Goal: Task Accomplishment & Management: Use online tool/utility

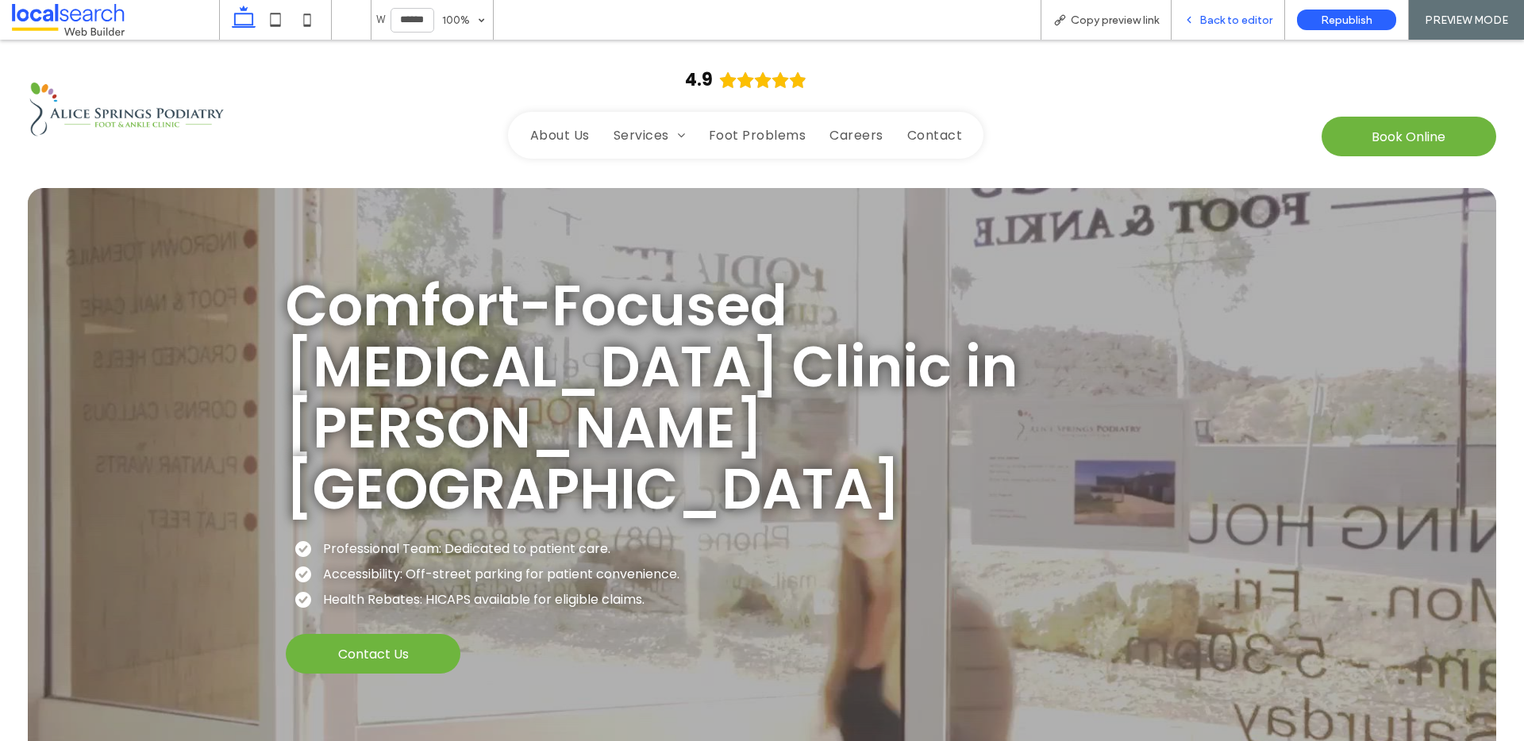
click at [1242, 21] on span "Back to editor" at bounding box center [1236, 19] width 73 height 13
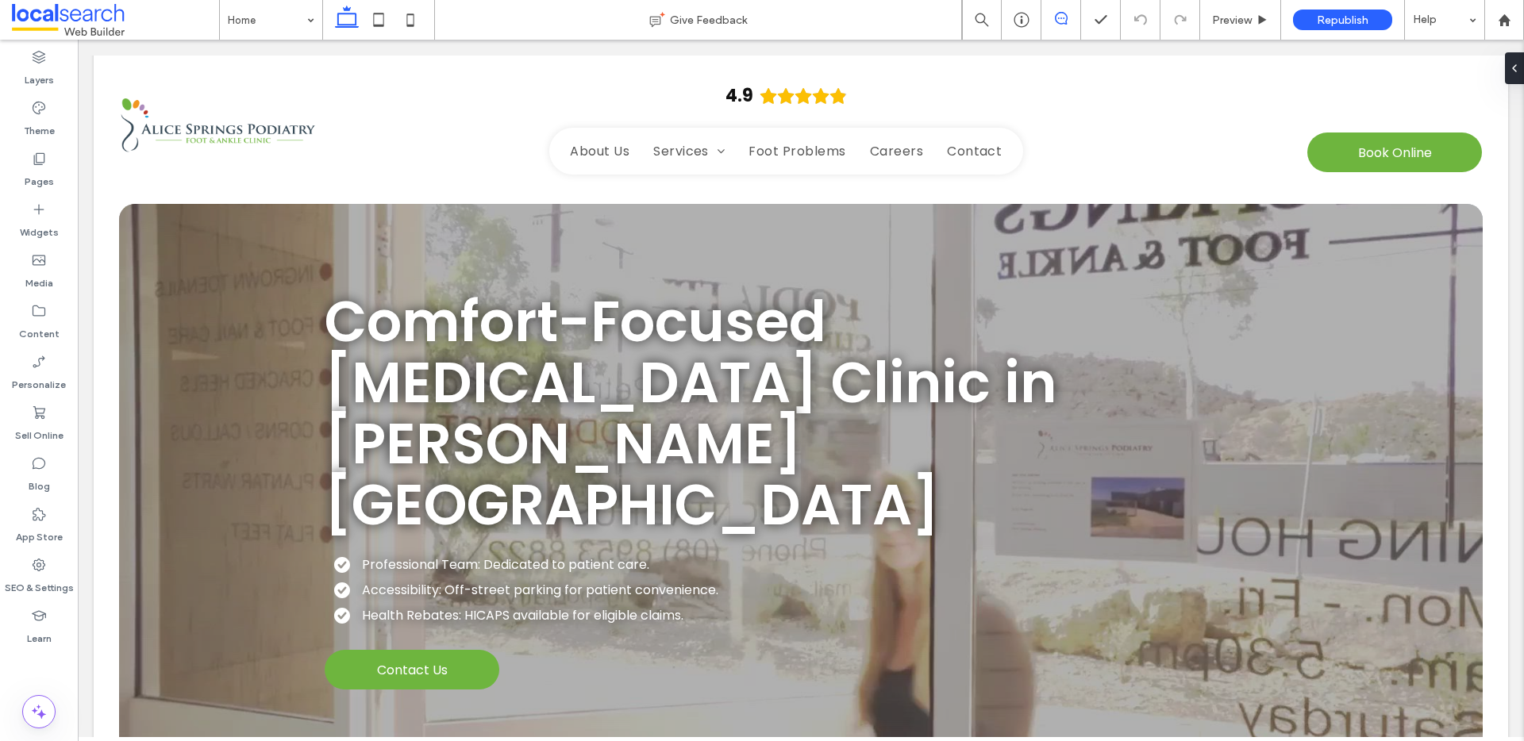
click at [1061, 19] on icon at bounding box center [1061, 18] width 13 height 13
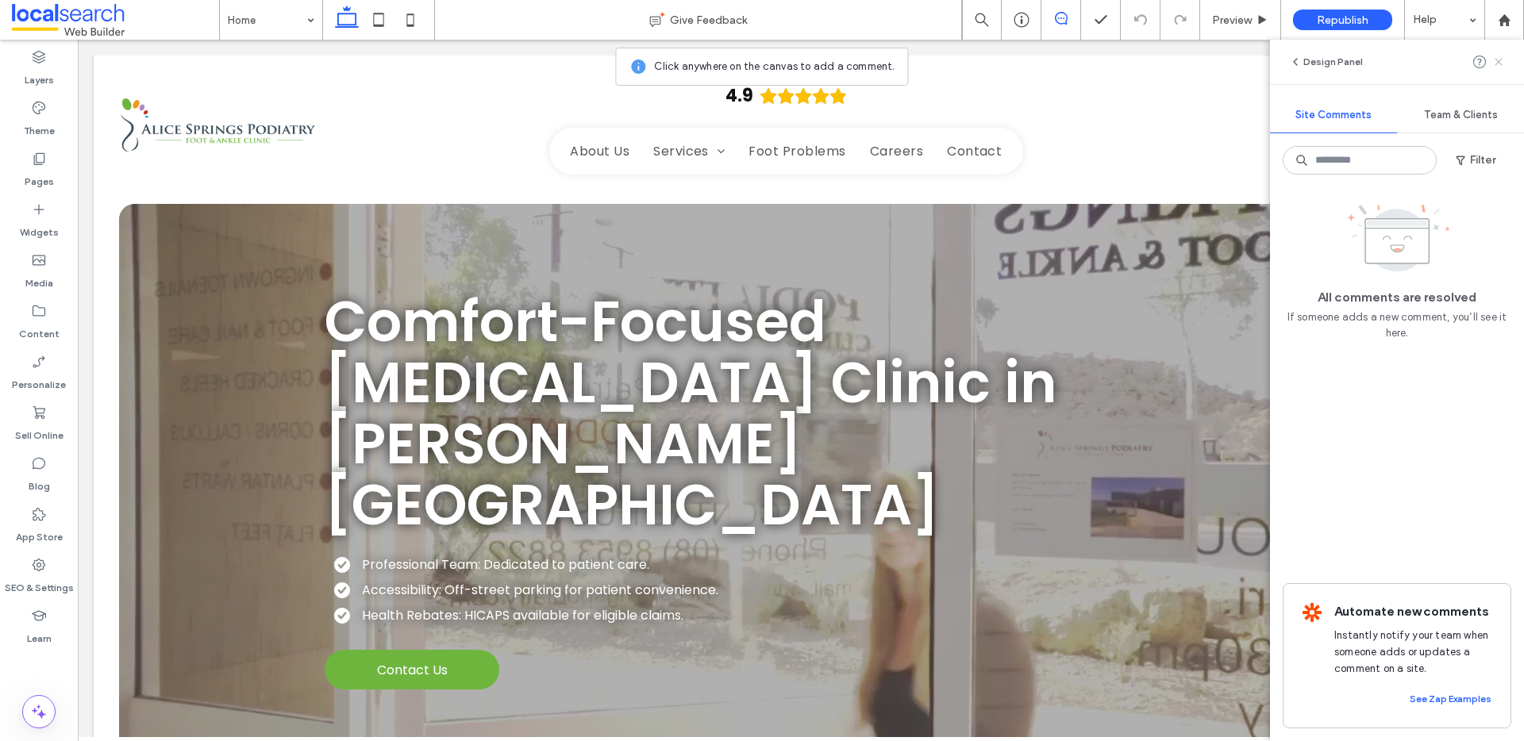
click at [1496, 59] on use at bounding box center [1498, 61] width 7 height 7
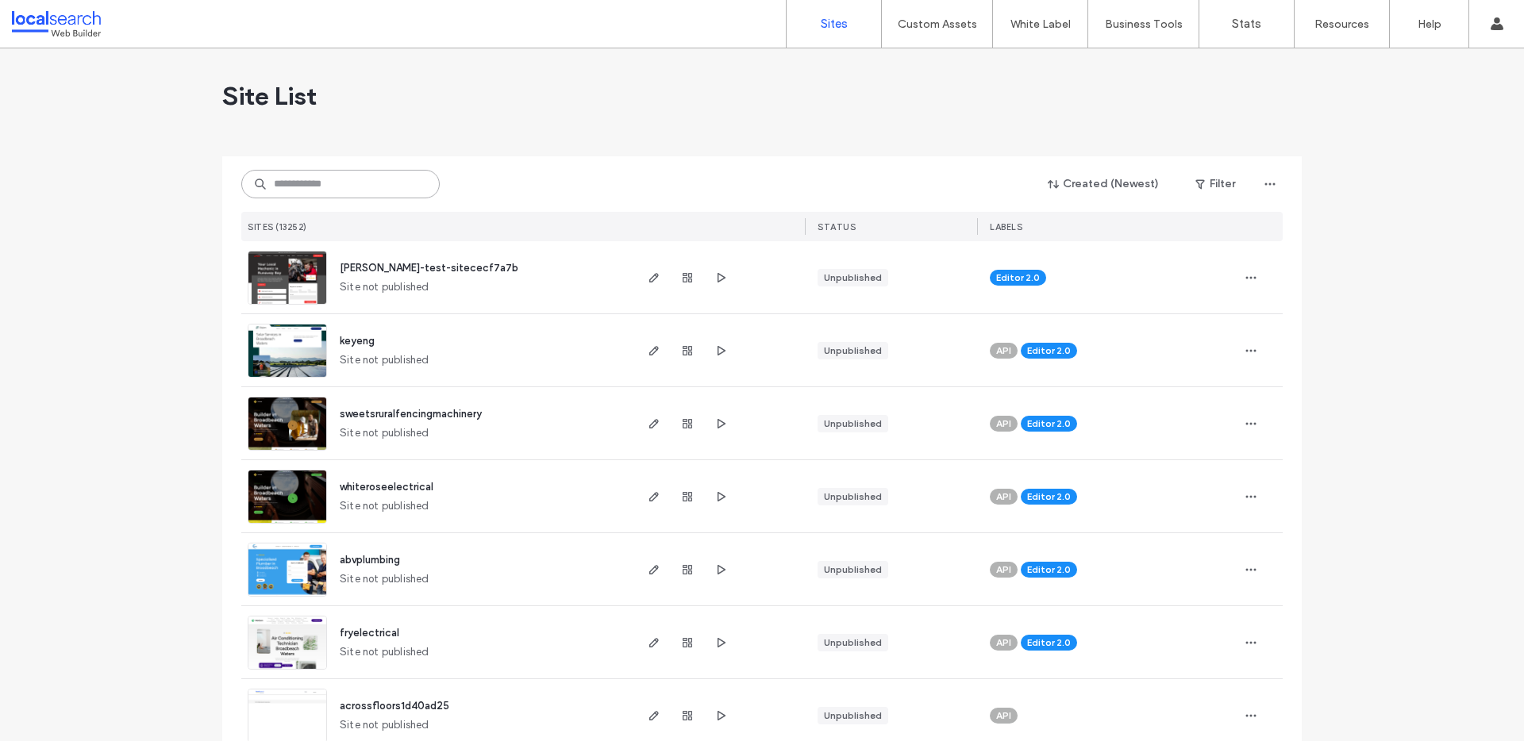
click at [348, 191] on input at bounding box center [340, 184] width 198 height 29
paste input "********"
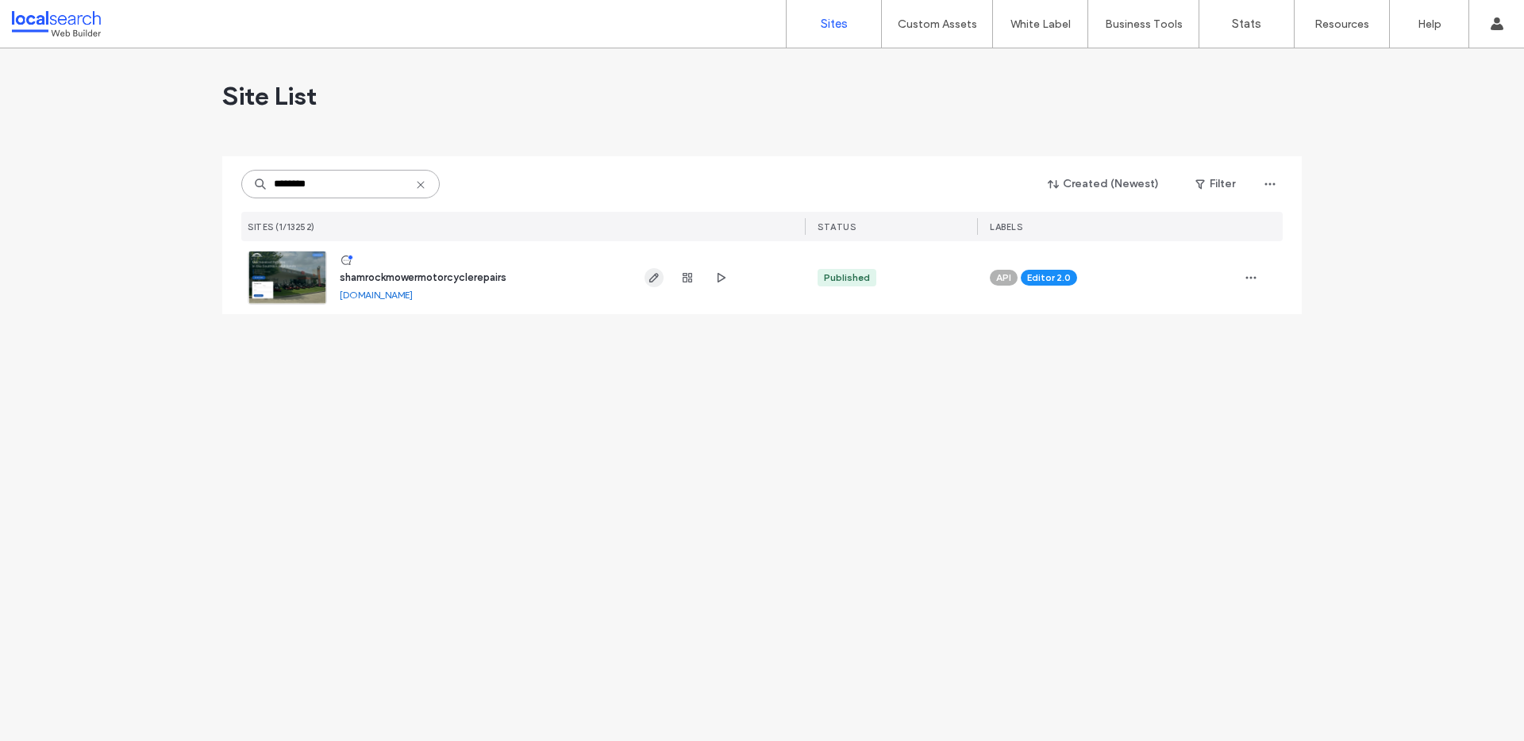
type input "********"
click at [659, 275] on icon "button" at bounding box center [654, 278] width 13 height 13
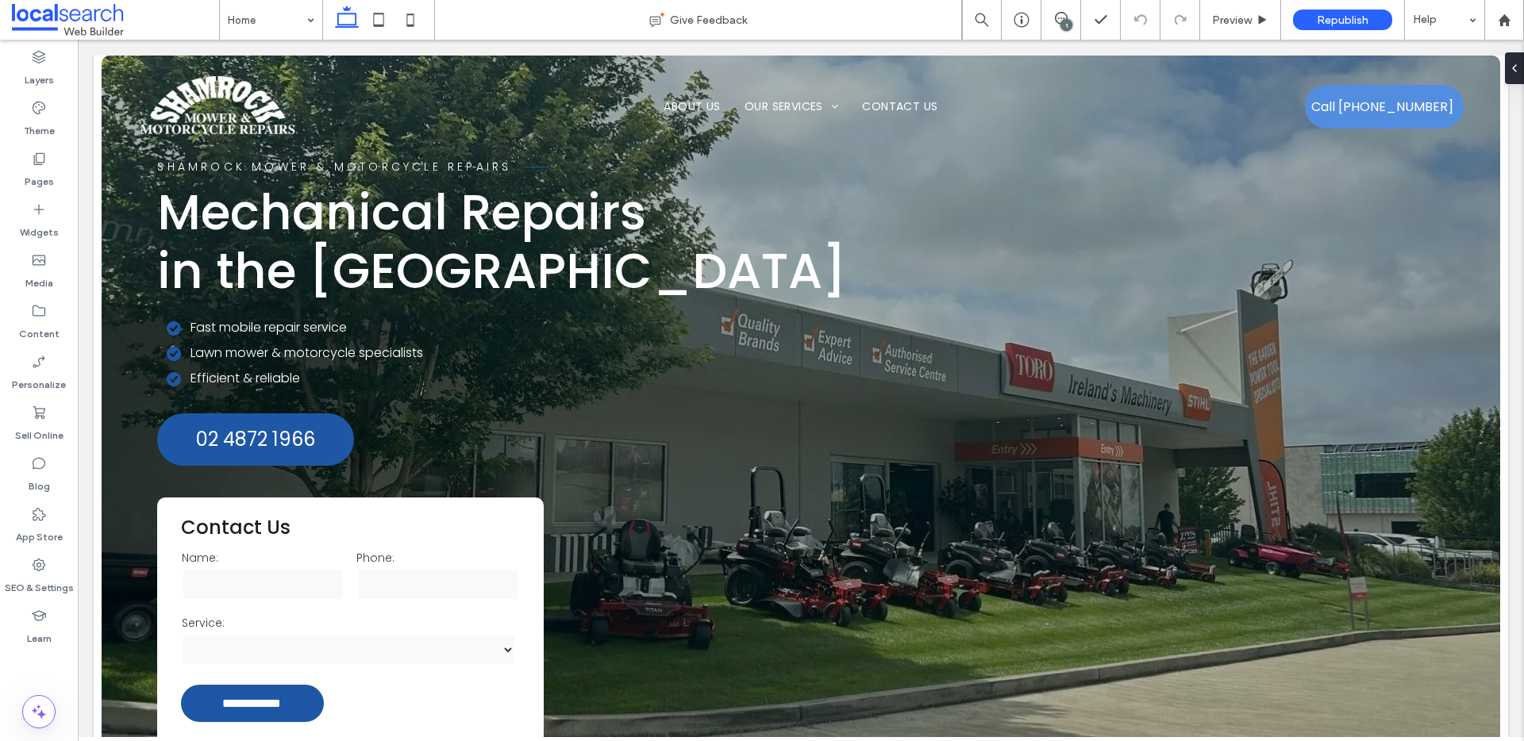
click at [1066, 24] on div "1" at bounding box center [1067, 25] width 12 height 12
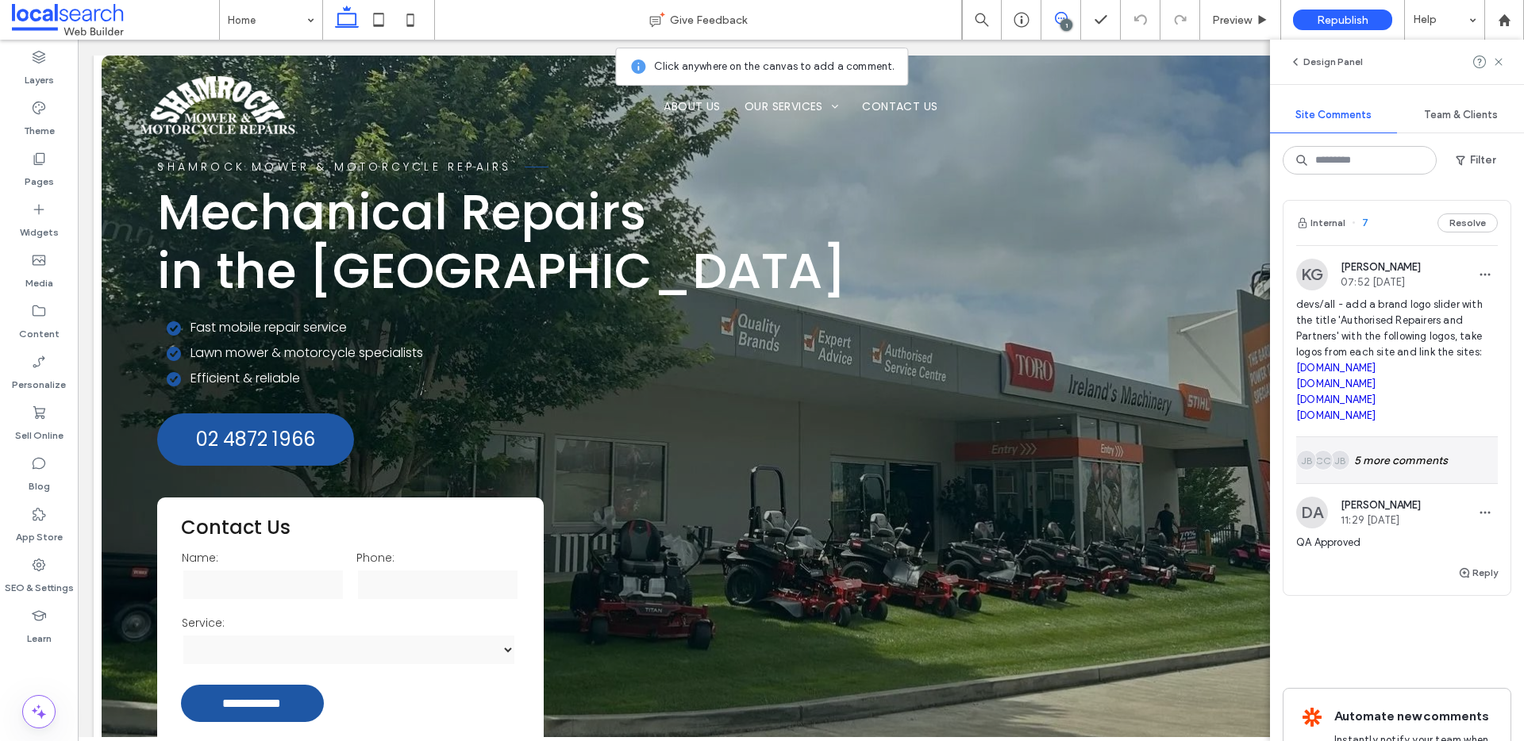
click at [1437, 483] on div "JB CC JB 5 more comments" at bounding box center [1397, 460] width 202 height 46
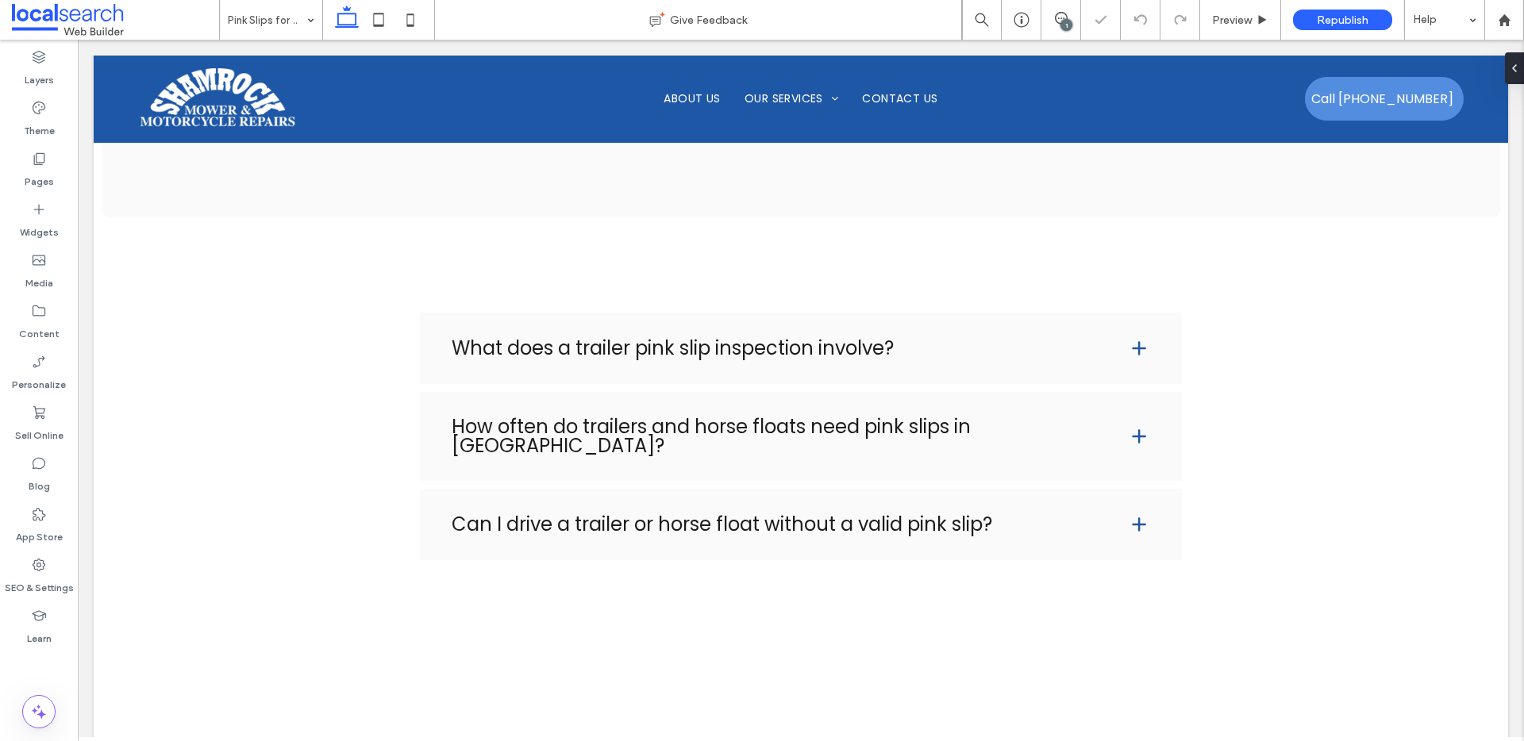
click at [1063, 19] on div "1" at bounding box center [1067, 25] width 12 height 12
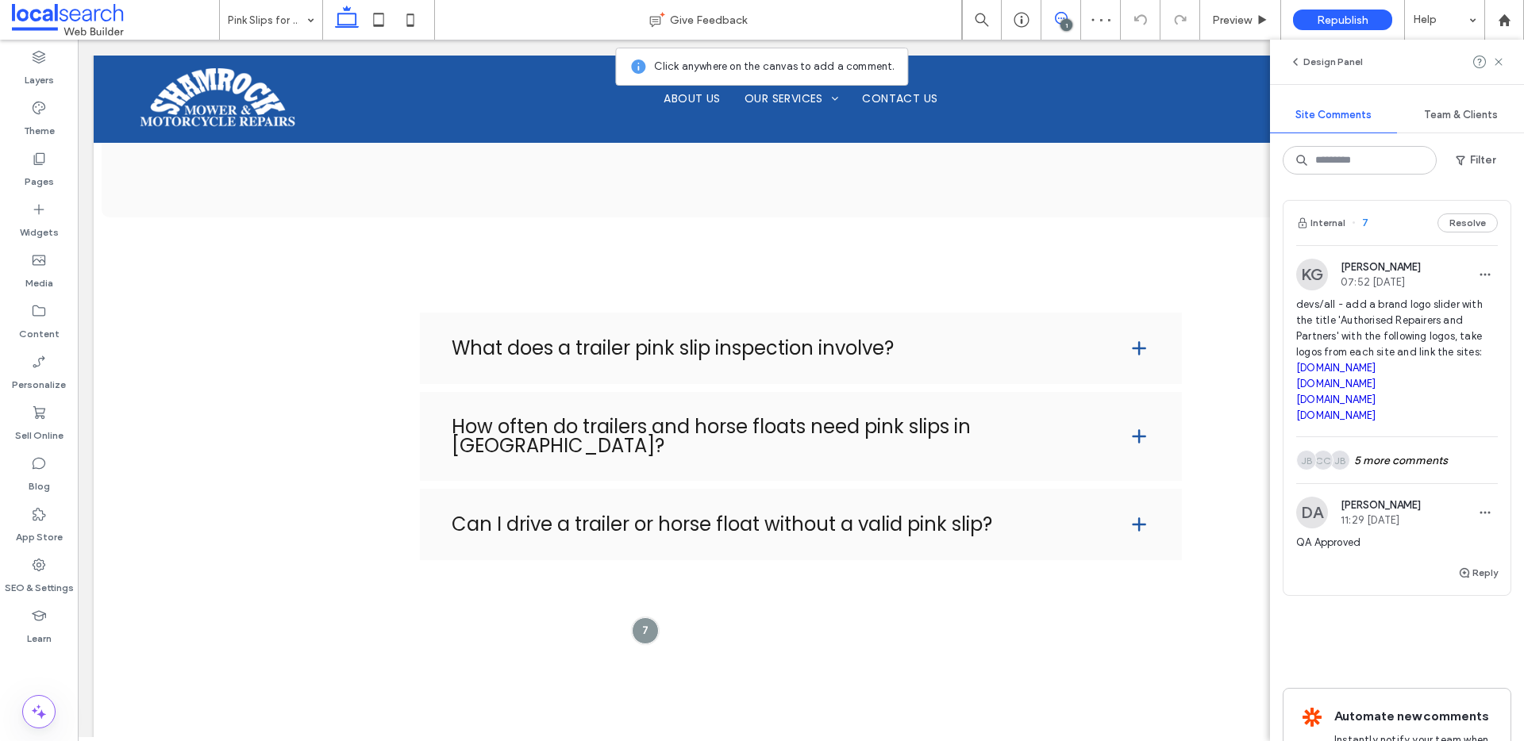
scroll to position [138, 0]
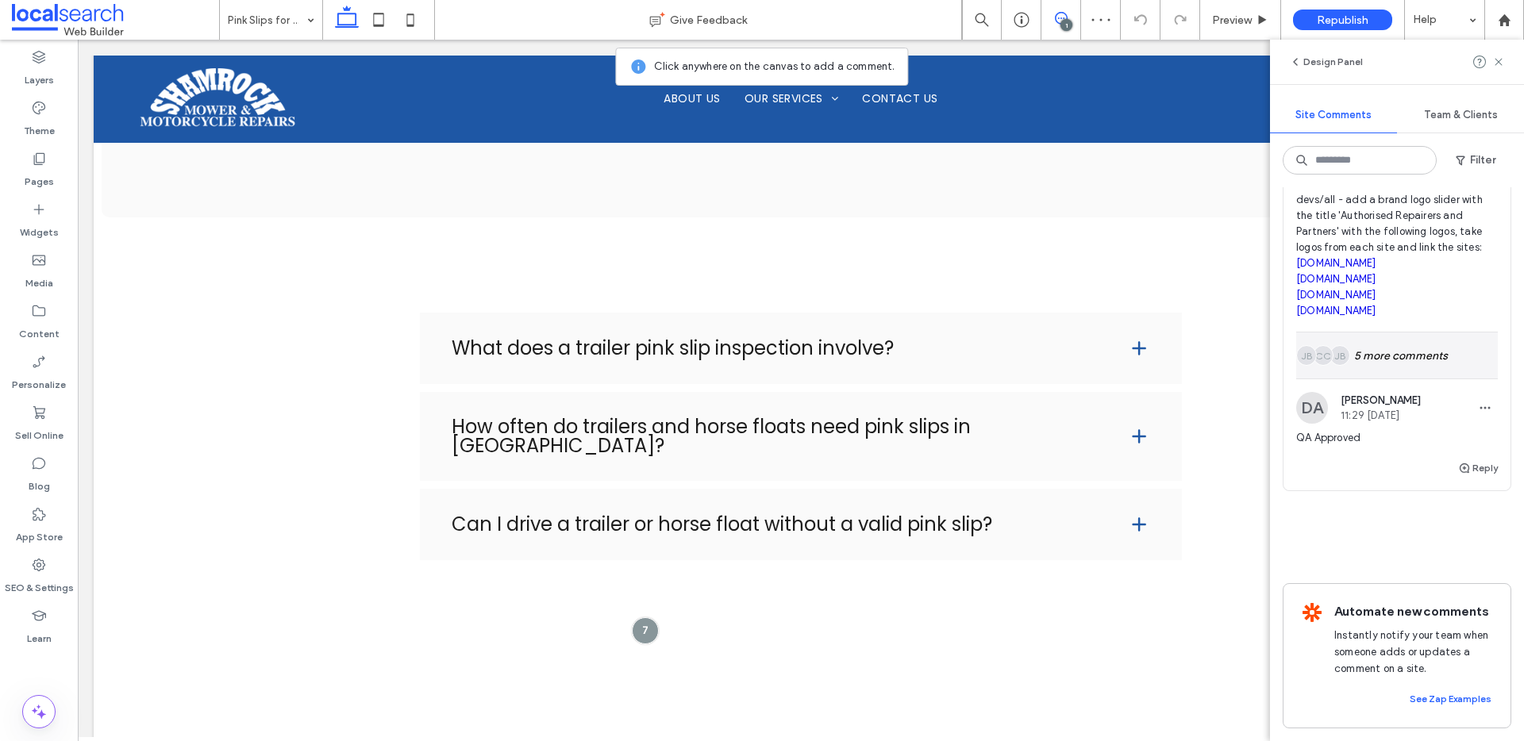
click at [1367, 334] on div "JB CC JB 5 more comments" at bounding box center [1397, 356] width 202 height 46
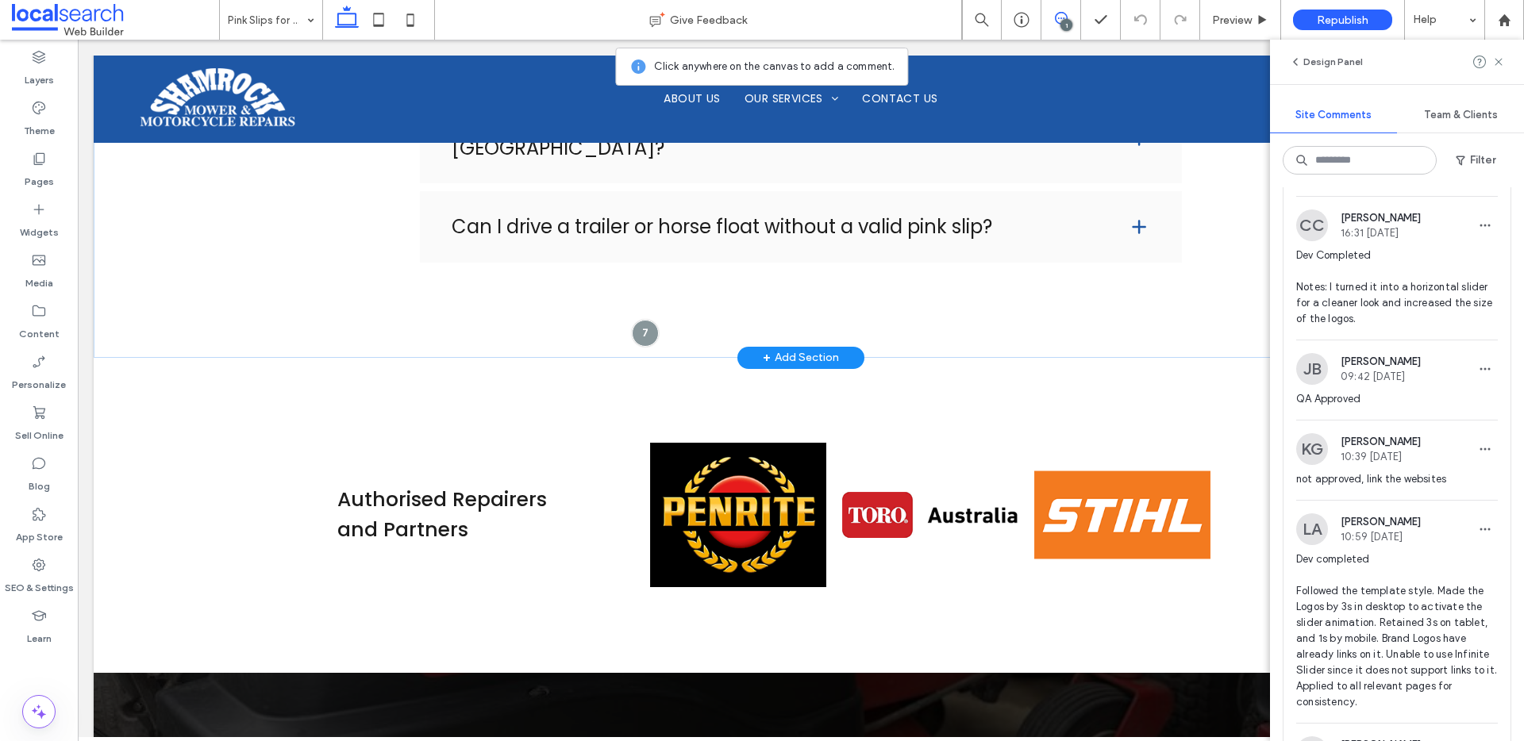
scroll to position [3295, 0]
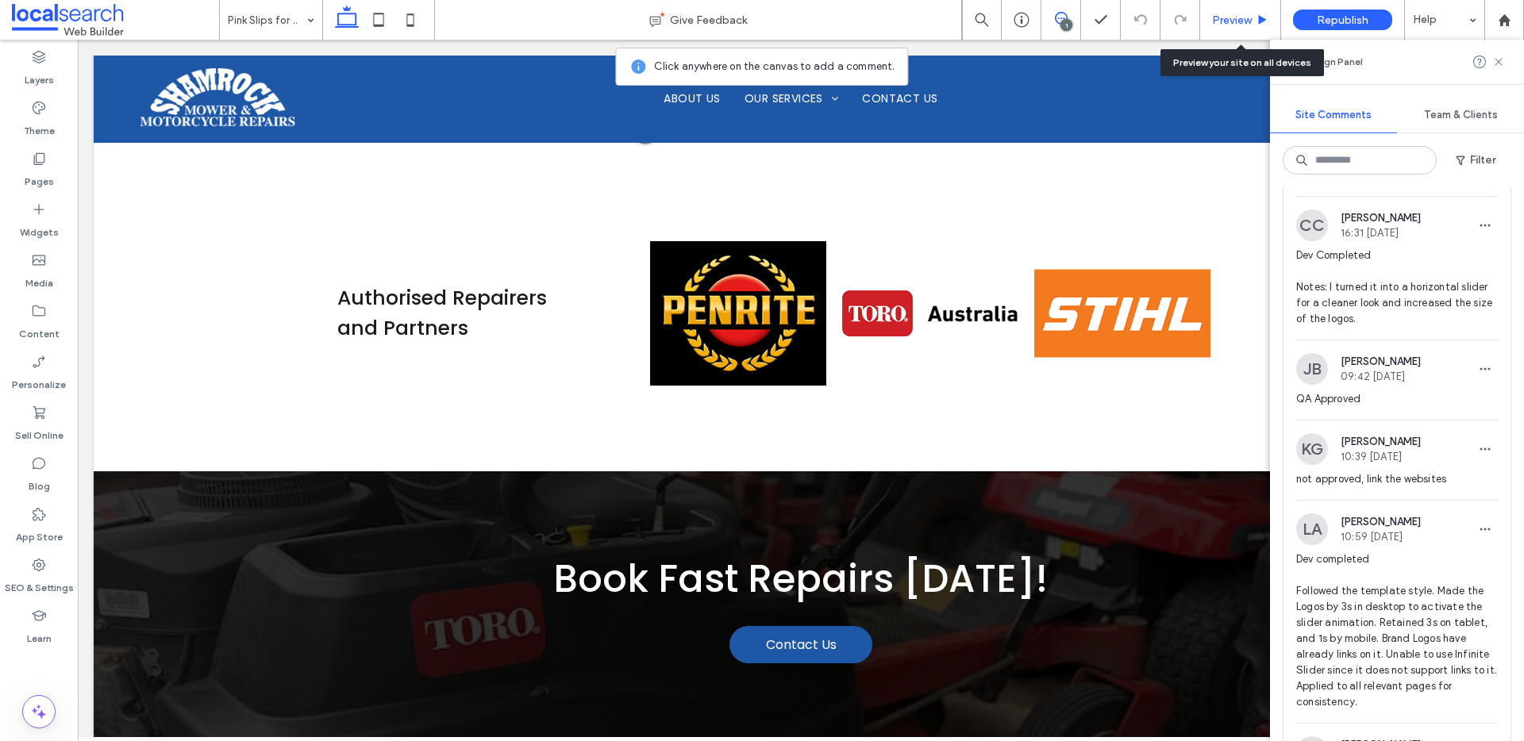
click at [1207, 22] on div "Preview" at bounding box center [1240, 19] width 80 height 13
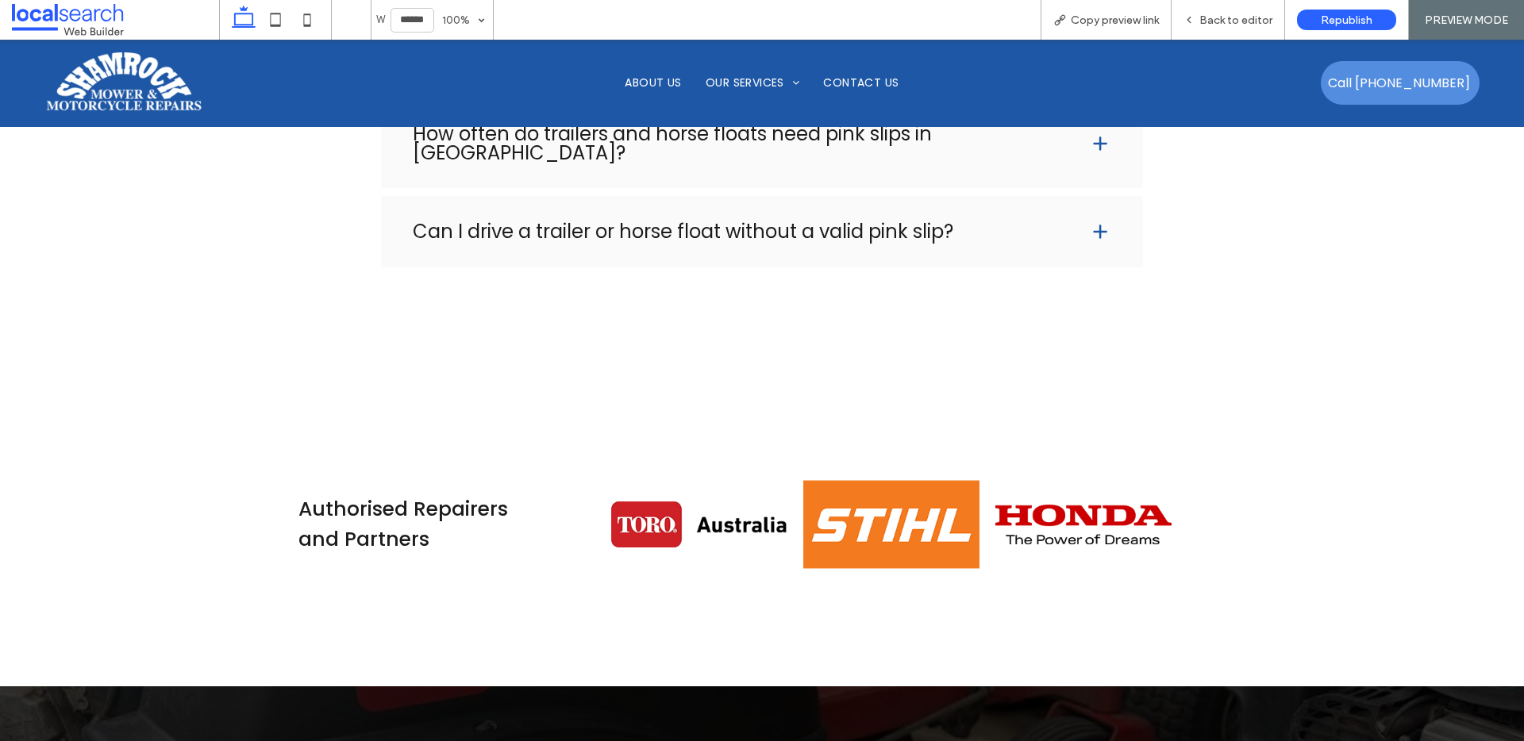
scroll to position [3045, 0]
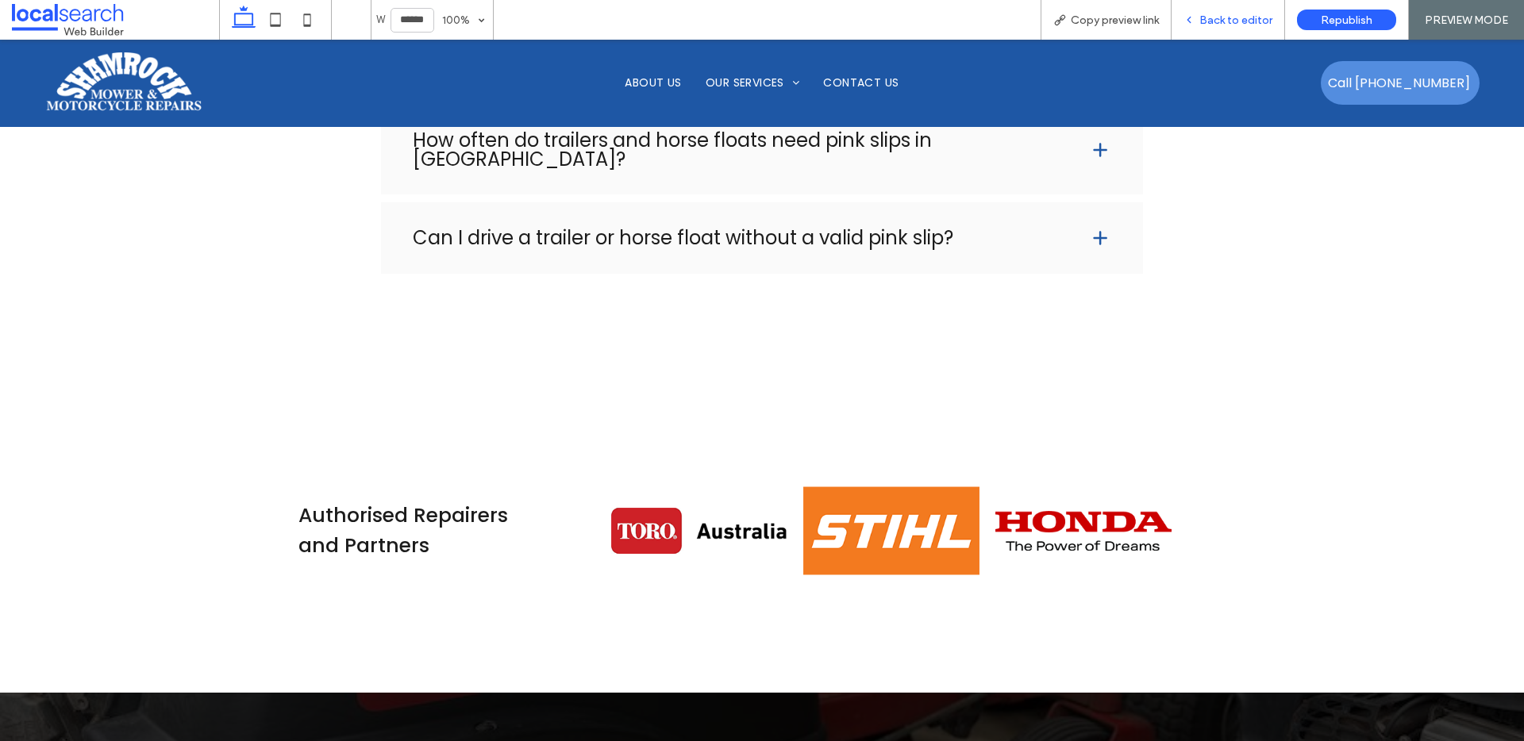
click at [1236, 11] on div "Back to editor" at bounding box center [1229, 20] width 114 height 40
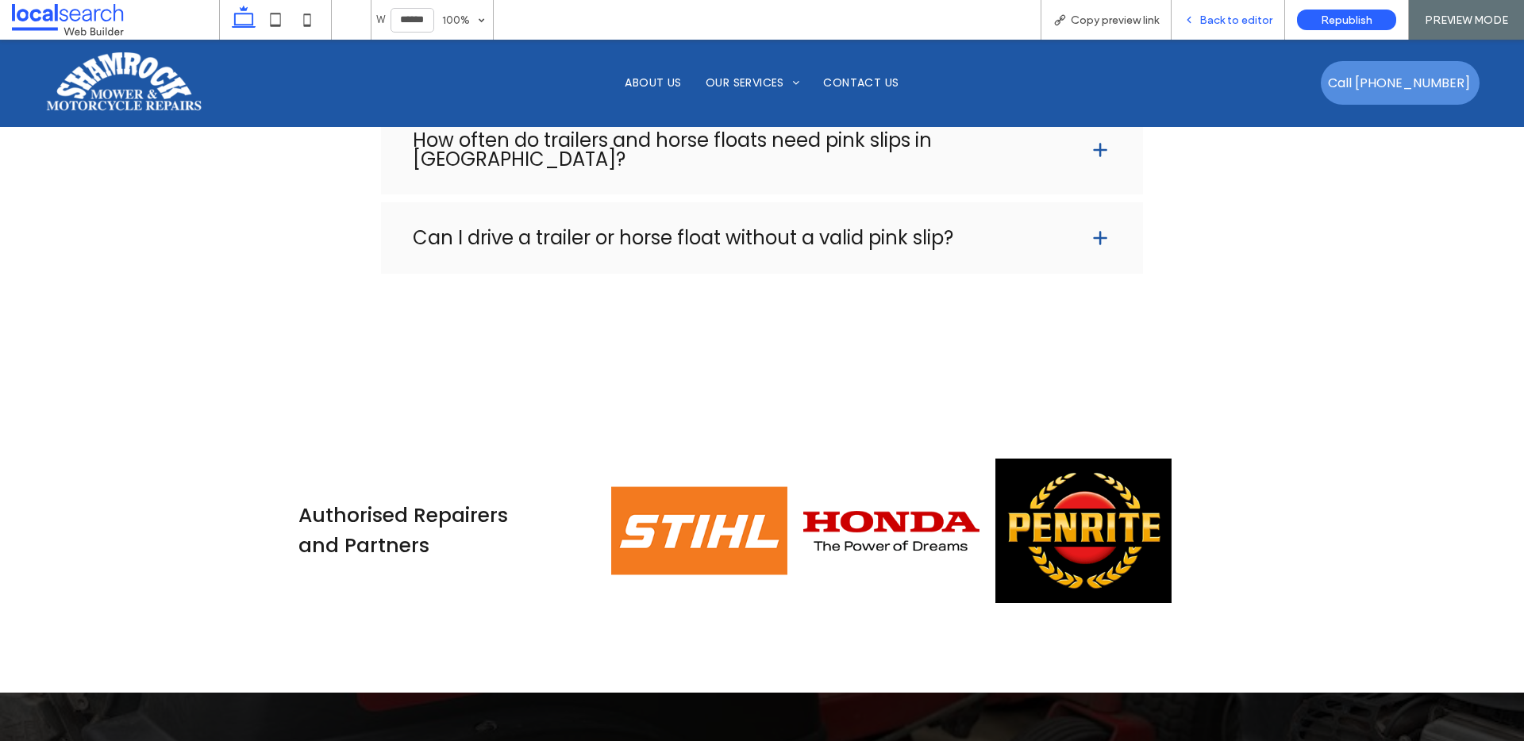
click at [1224, 22] on span "Back to editor" at bounding box center [1236, 19] width 73 height 13
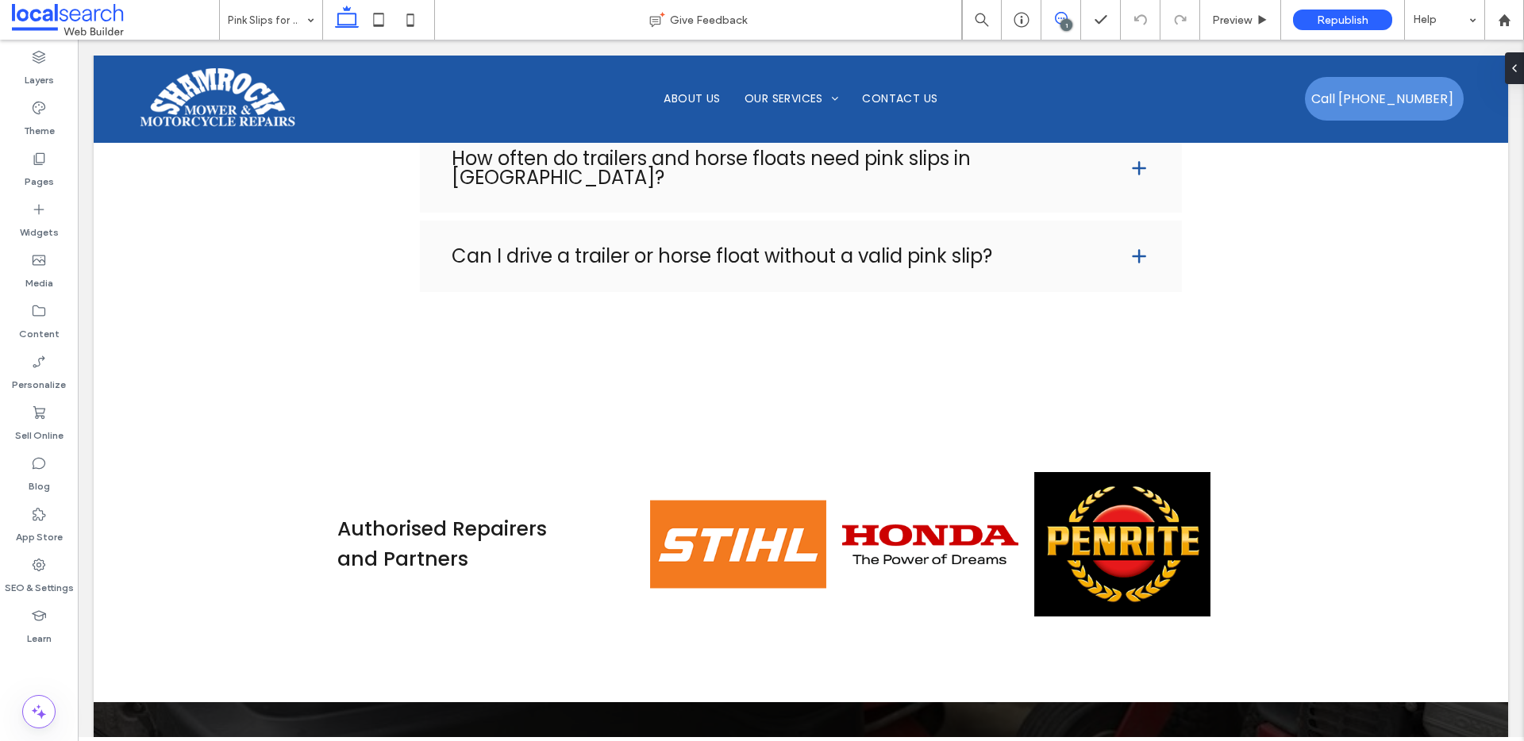
click at [1071, 20] on span at bounding box center [1061, 18] width 39 height 13
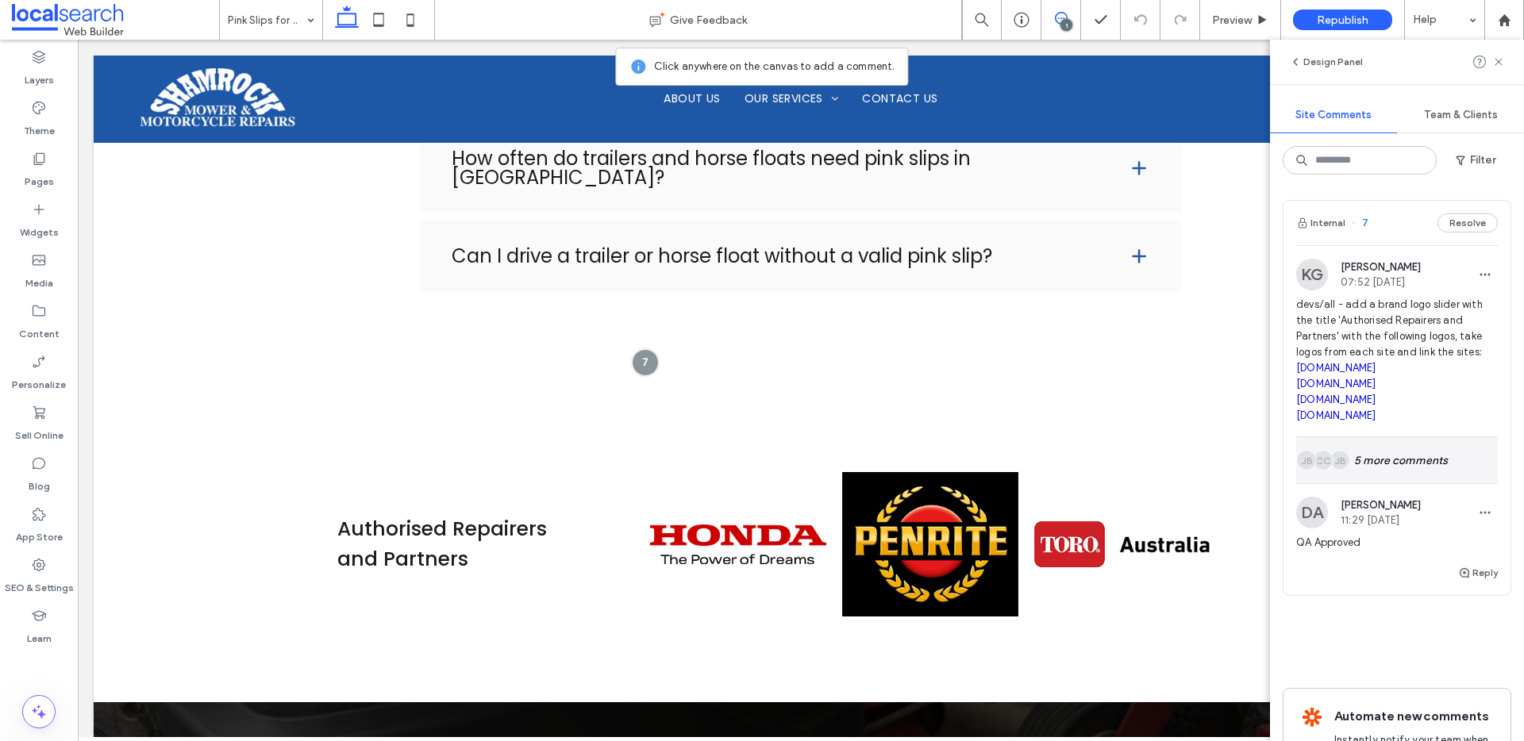
click at [1360, 476] on div "JB CC JB 5 more comments" at bounding box center [1397, 460] width 202 height 46
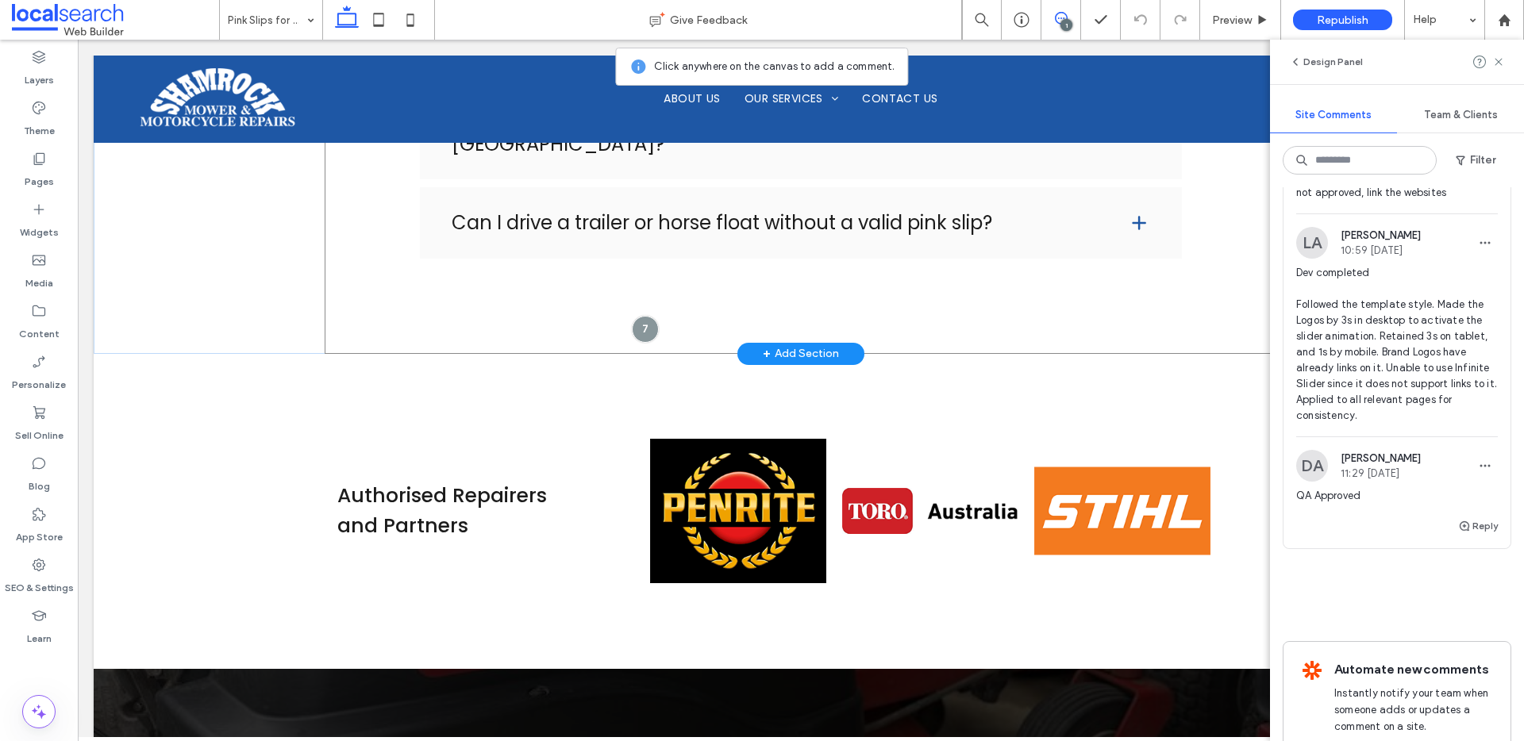
scroll to position [3111, 0]
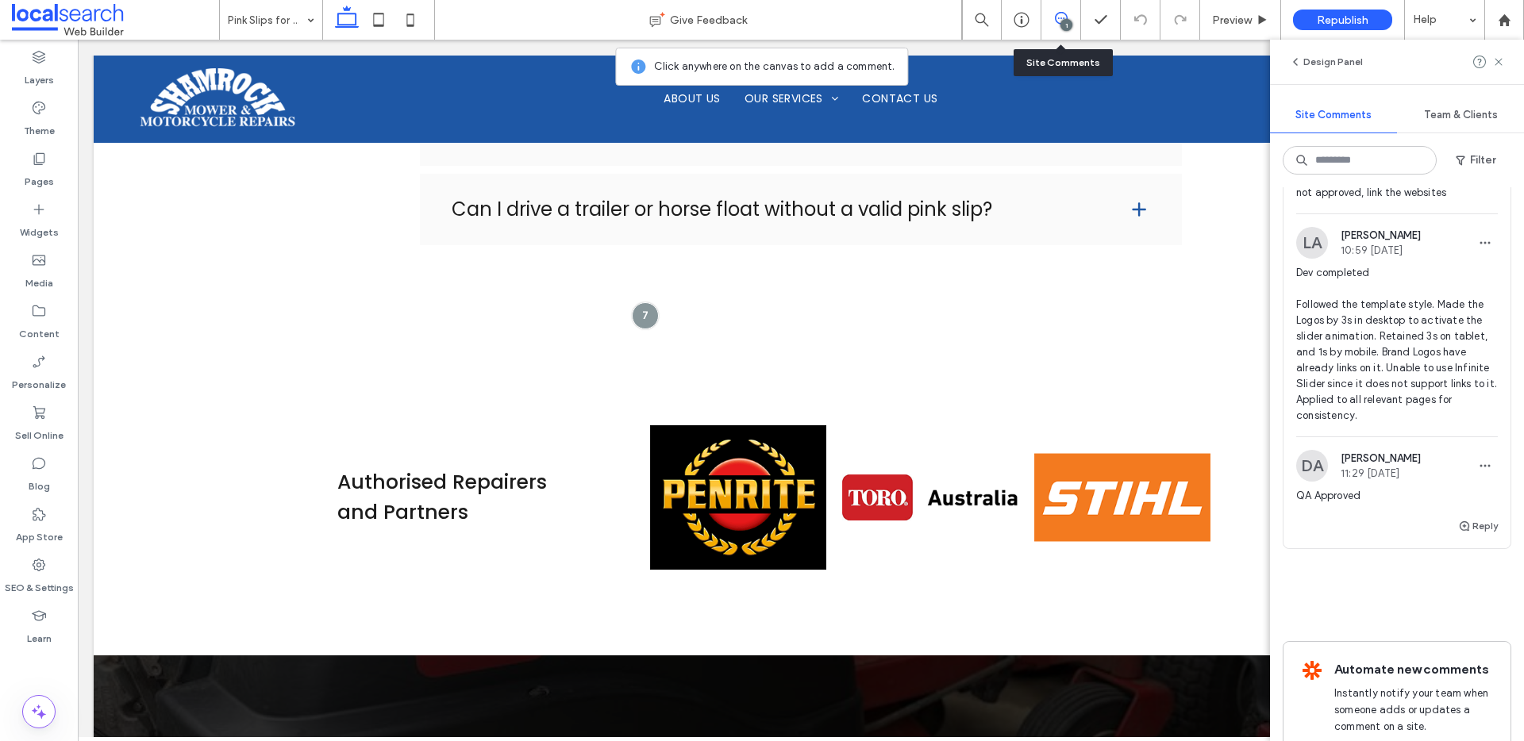
drag, startPoint x: 1073, startPoint y: 25, endPoint x: 1065, endPoint y: 29, distance: 8.9
click at [1073, 25] on div "1" at bounding box center [1061, 20] width 39 height 16
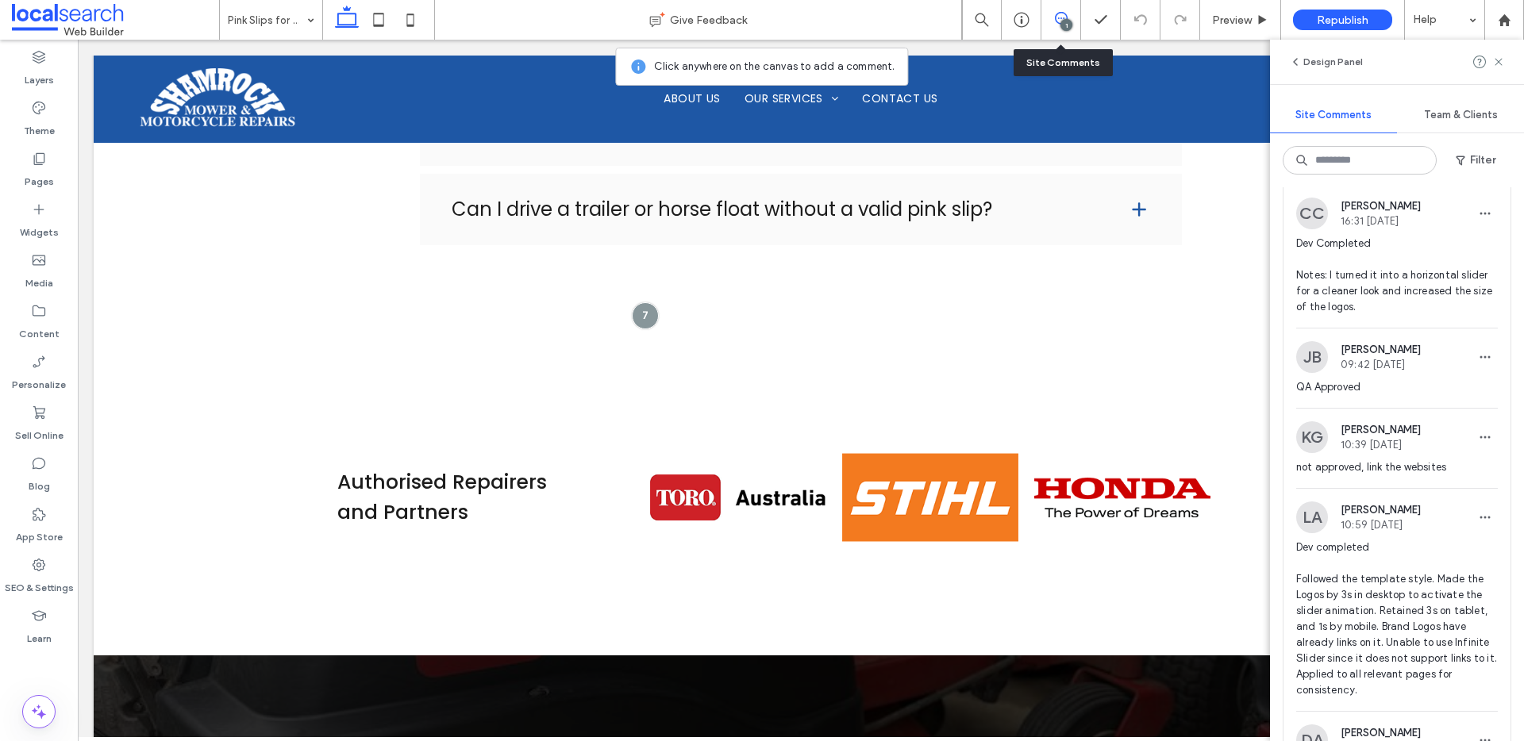
scroll to position [17, 0]
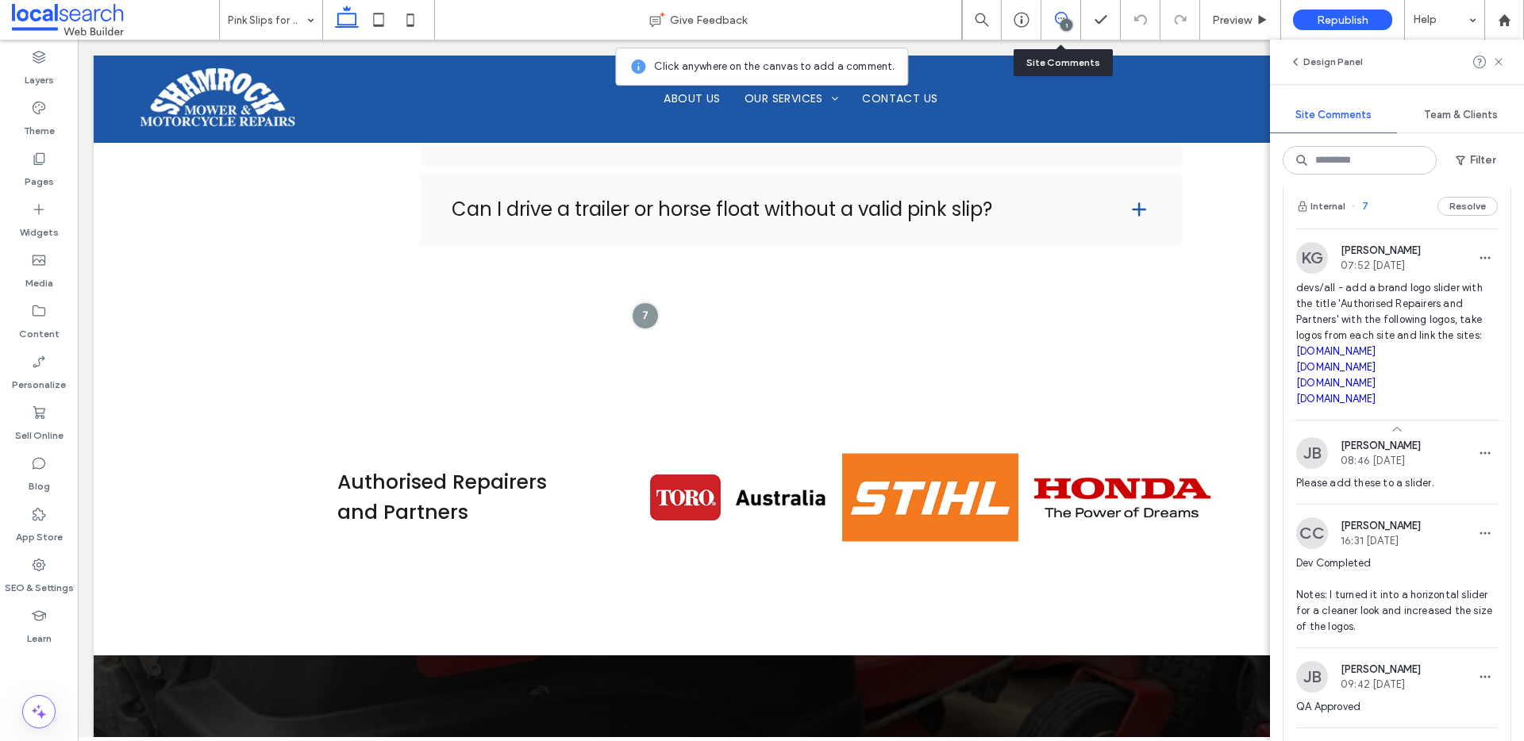
click at [1454, 206] on button "Resolve" at bounding box center [1468, 206] width 60 height 19
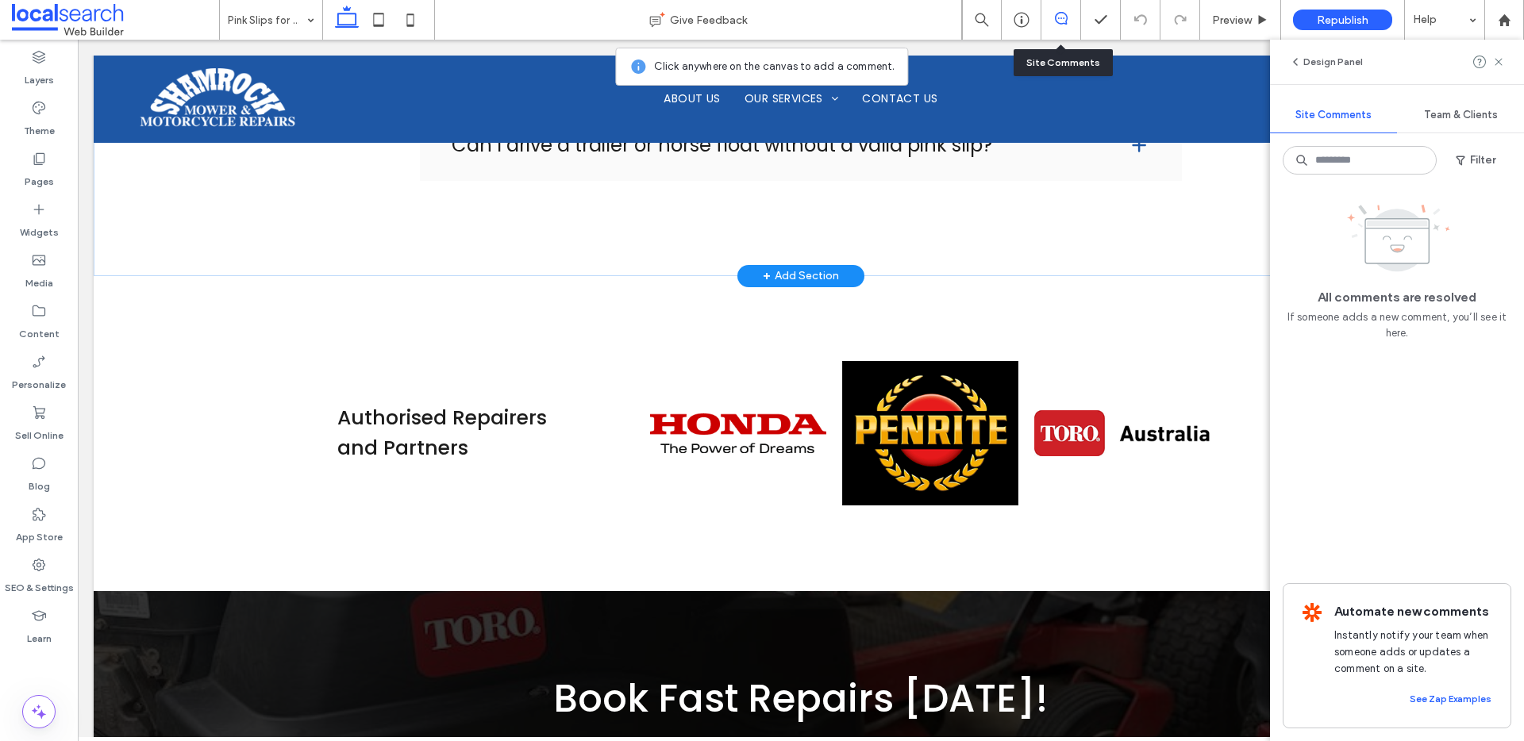
scroll to position [3203, 0]
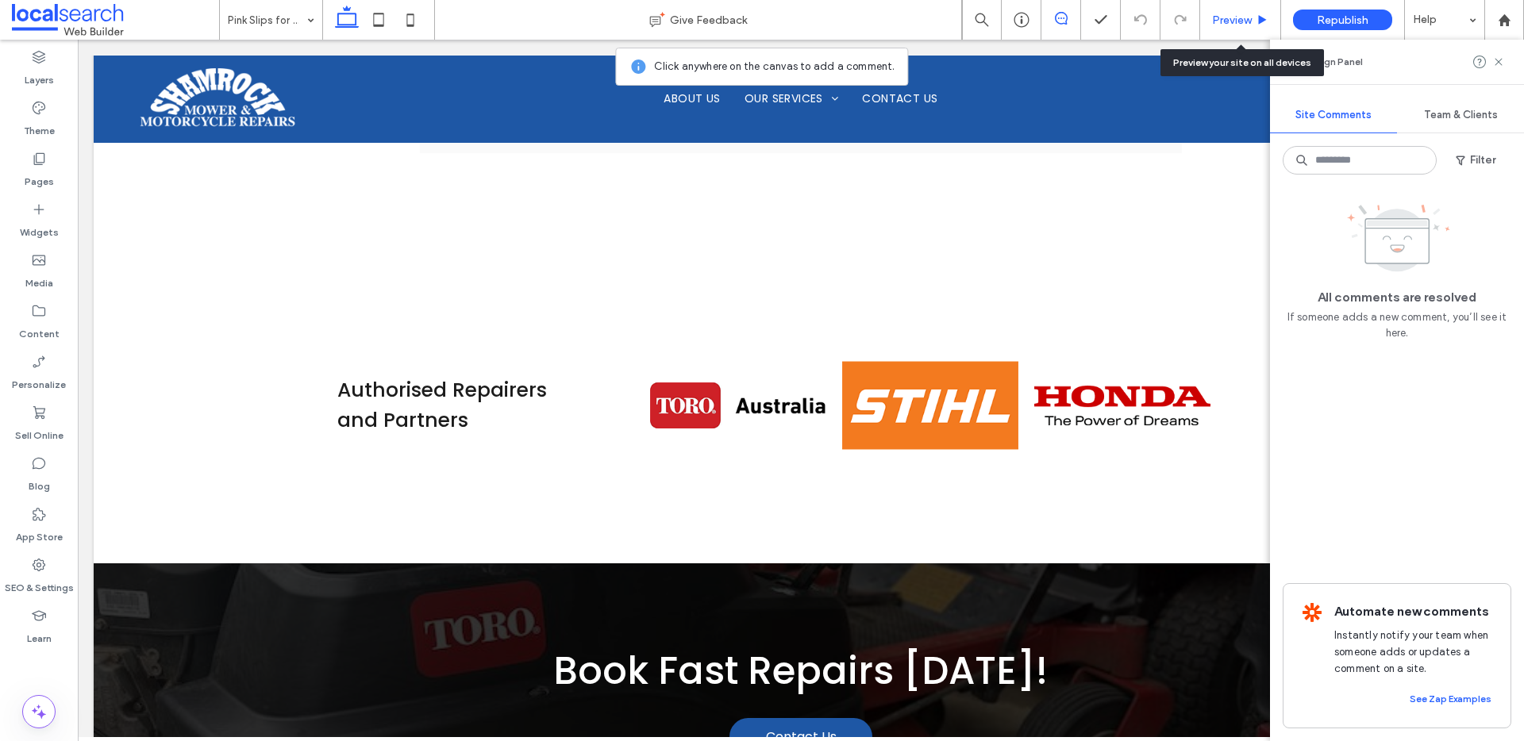
click at [1234, 19] on span "Preview" at bounding box center [1232, 19] width 40 height 13
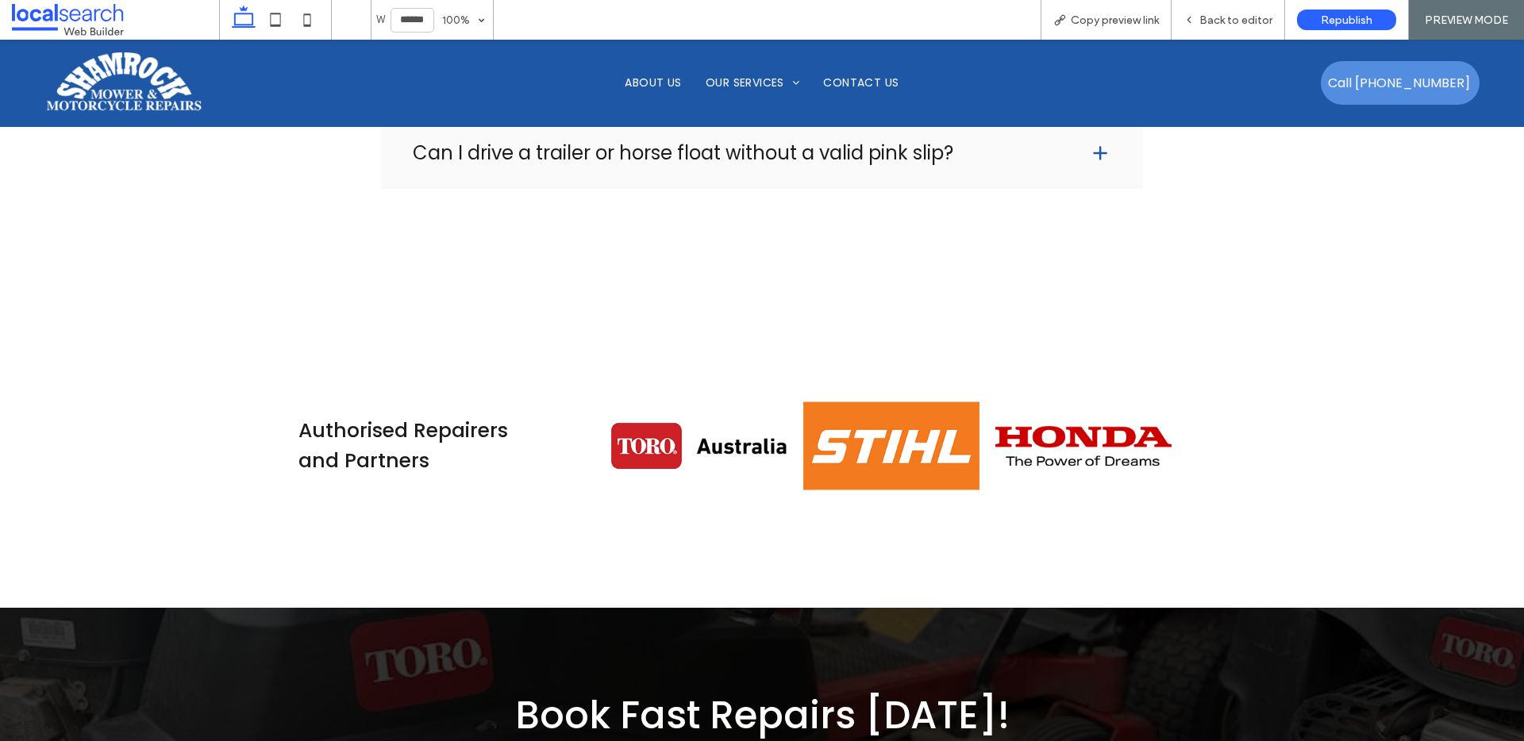
scroll to position [3010, 0]
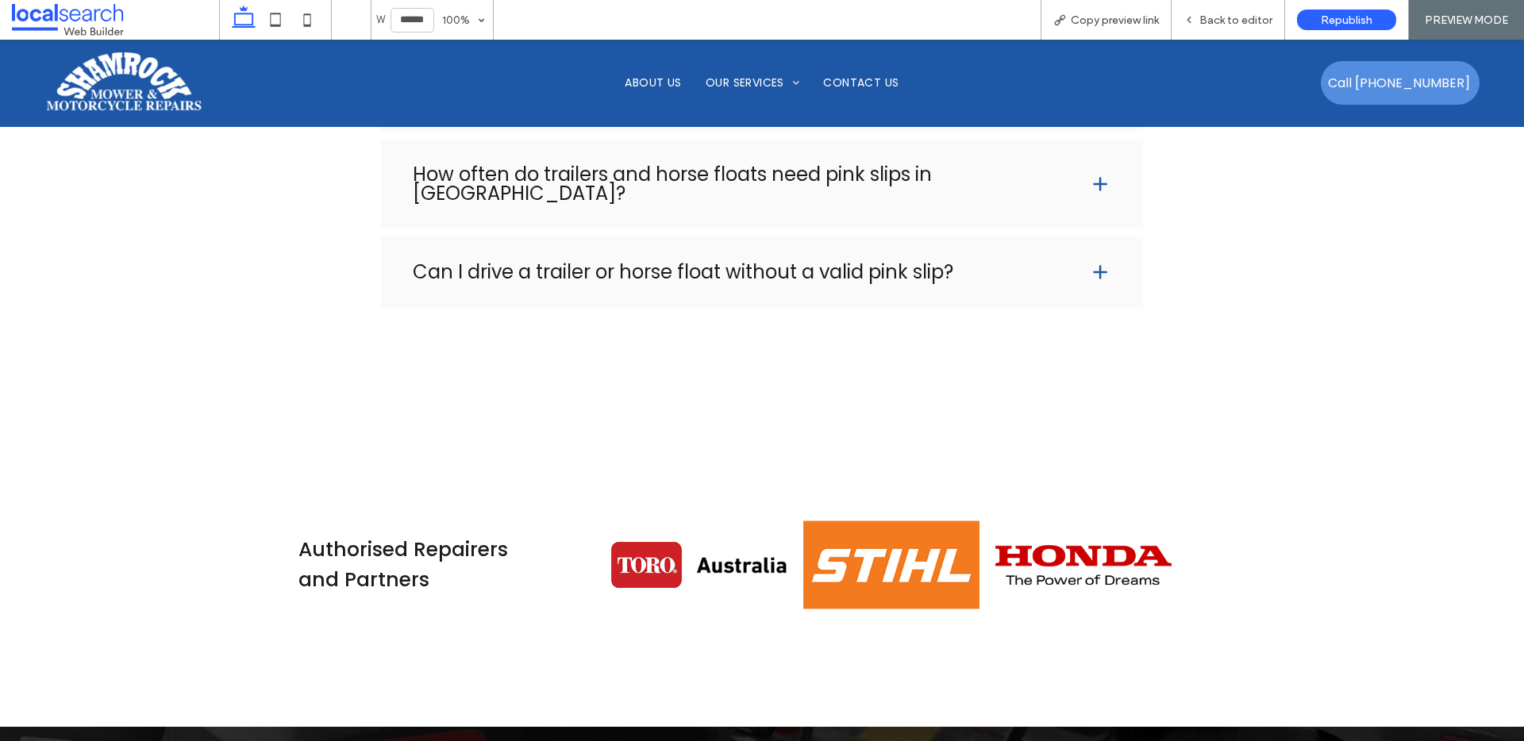
drag, startPoint x: 169, startPoint y: 109, endPoint x: 168, endPoint y: 149, distance: 40.5
click at [169, 109] on img at bounding box center [124, 83] width 160 height 62
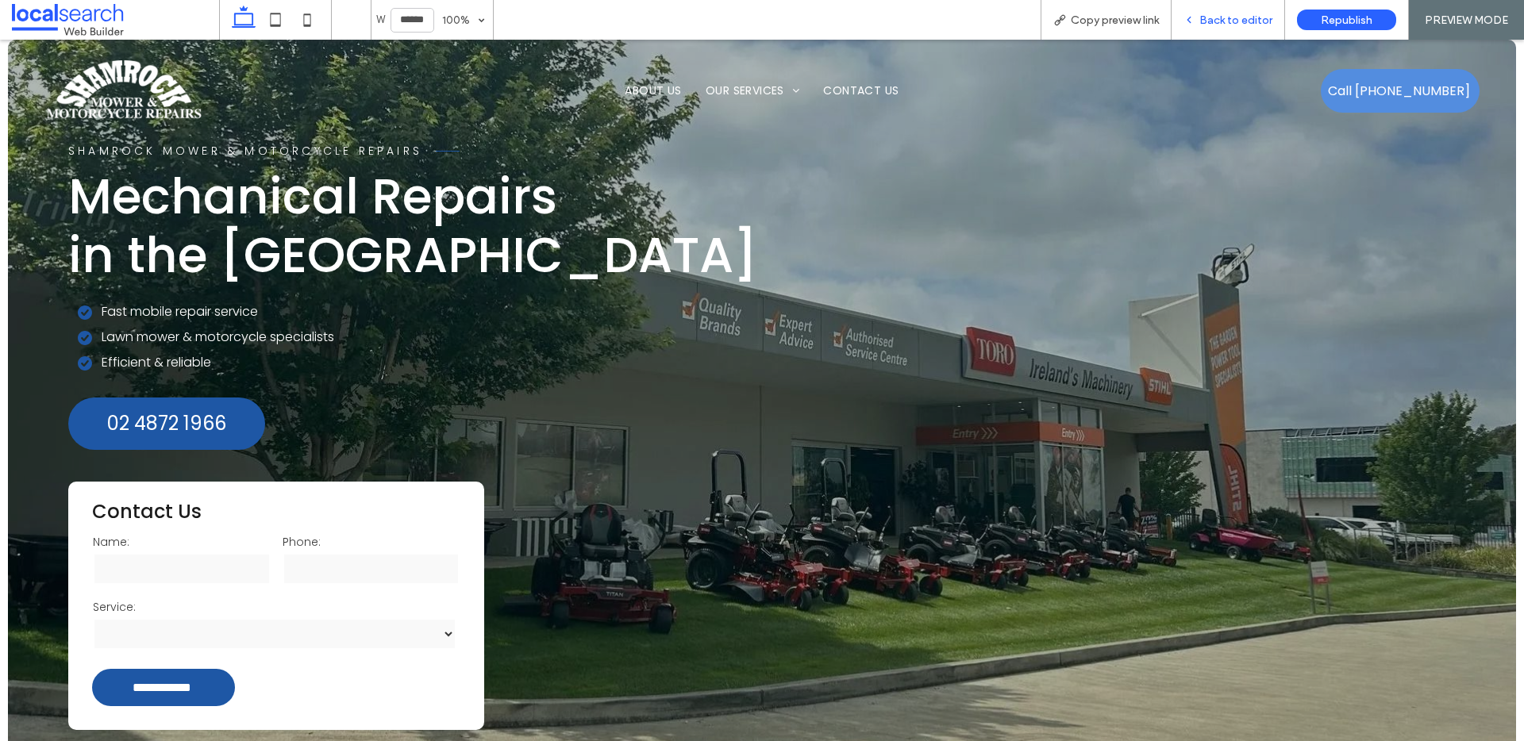
click at [1234, 5] on div "Back to editor" at bounding box center [1229, 20] width 114 height 40
click at [1222, 18] on span "Back to editor" at bounding box center [1236, 19] width 73 height 13
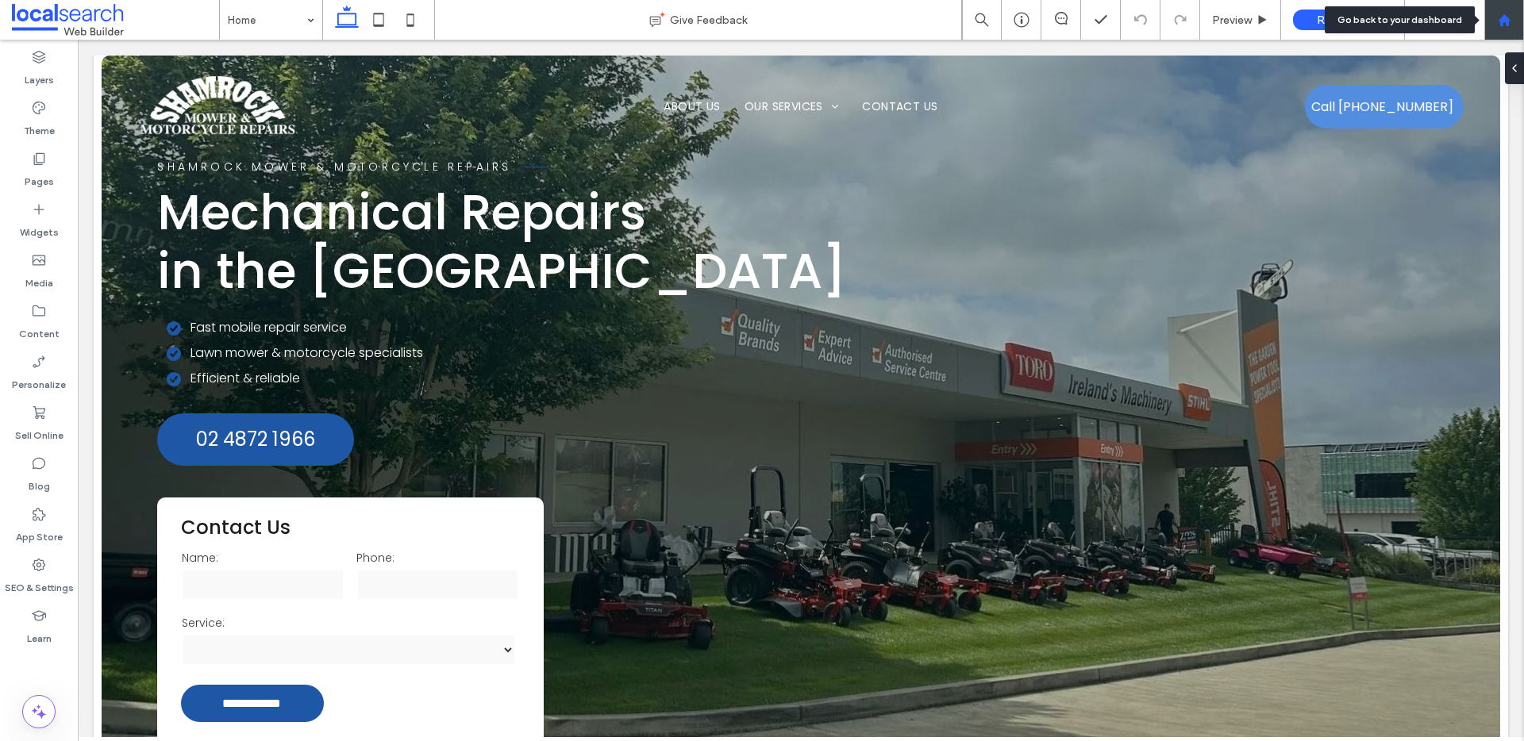
click at [1496, 29] on div at bounding box center [1505, 20] width 40 height 40
